Goal: Check status: Check status

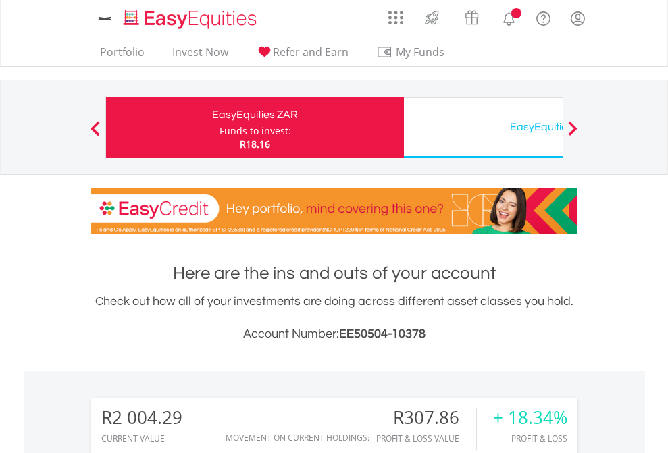
scroll to position [130, 212]
click at [219, 128] on div "Funds to invest:" at bounding box center [255, 131] width 72 height 14
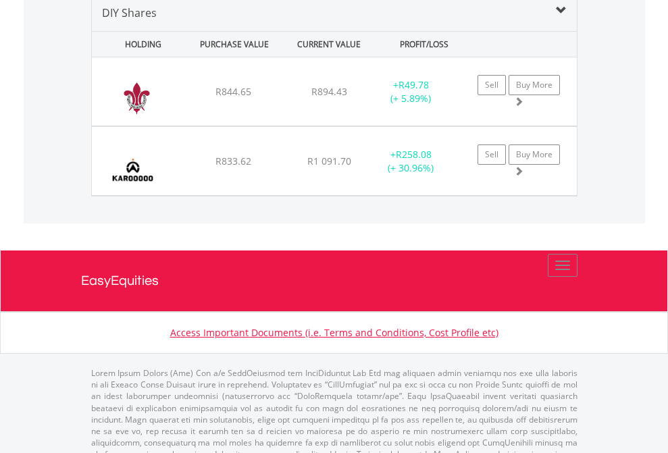
scroll to position [1305, 0]
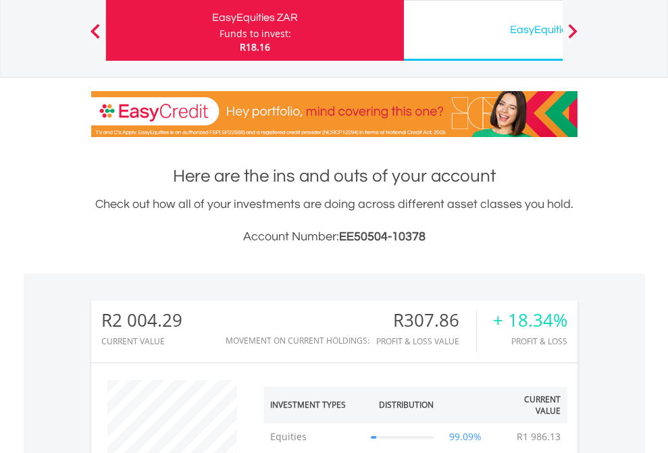
scroll to position [130, 212]
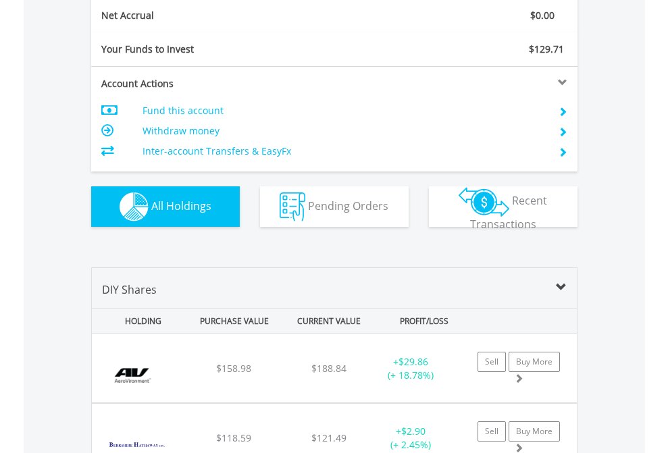
scroll to position [1529, 0]
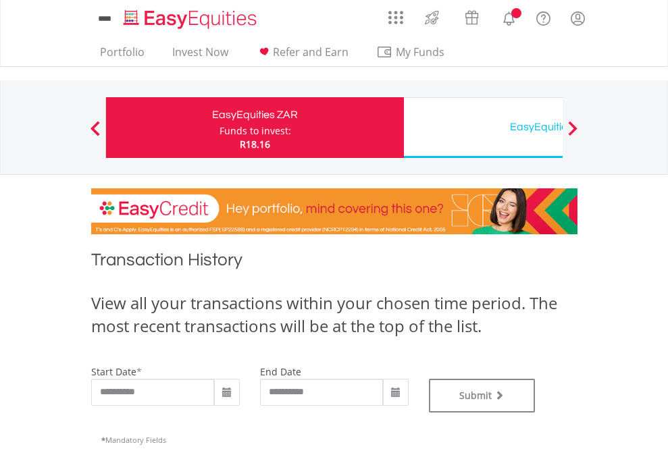
type input "**********"
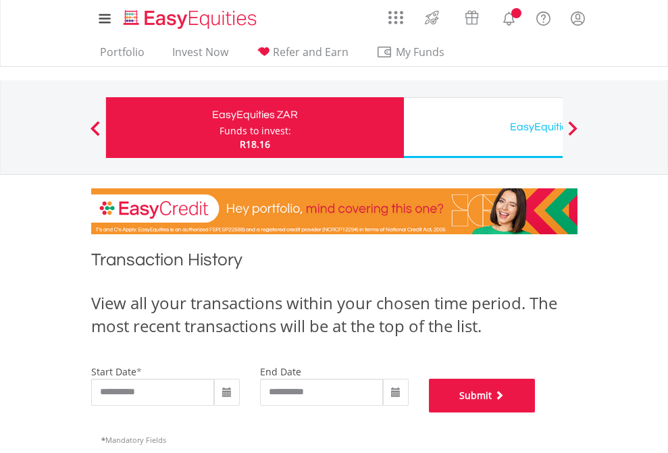
click at [535, 413] on button "Submit" at bounding box center [482, 396] width 107 height 34
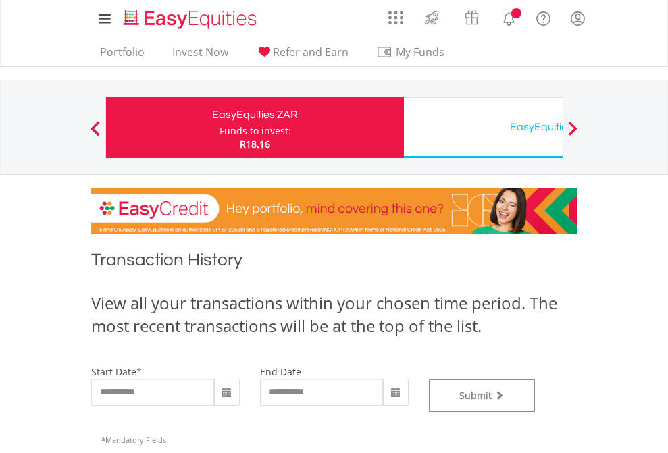
click at [483, 128] on div "EasyEquities USD" at bounding box center [553, 126] width 282 height 19
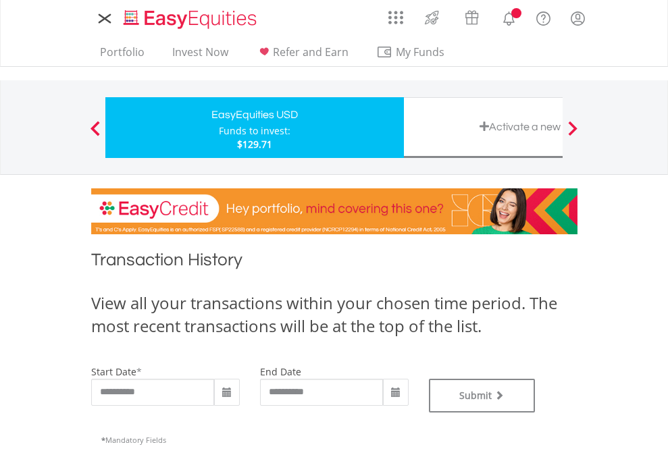
type input "**********"
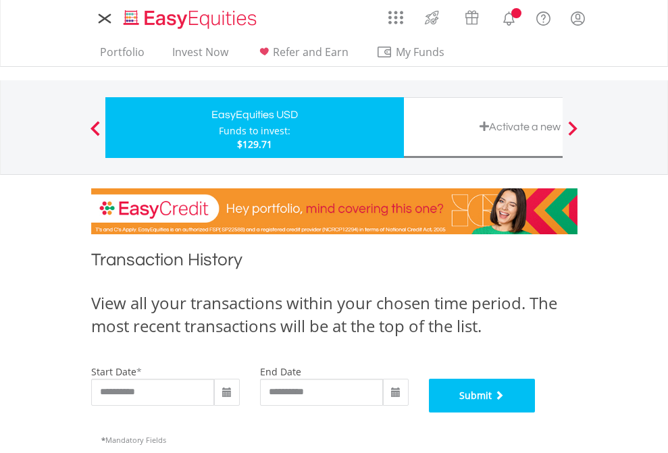
click at [535, 413] on button "Submit" at bounding box center [482, 396] width 107 height 34
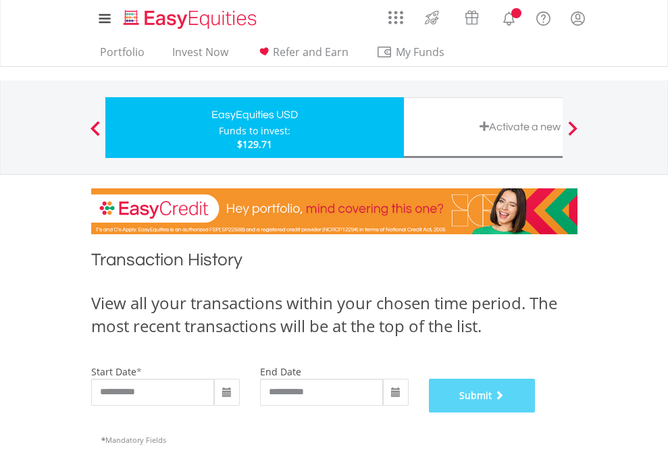
scroll to position [548, 0]
